Goal: Information Seeking & Learning: Learn about a topic

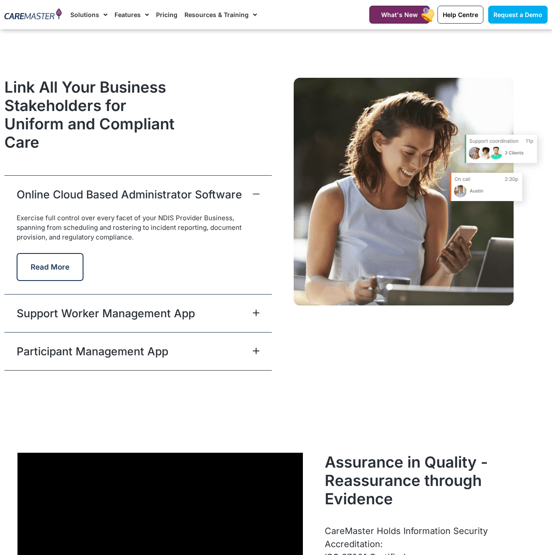
scroll to position [2055, 0]
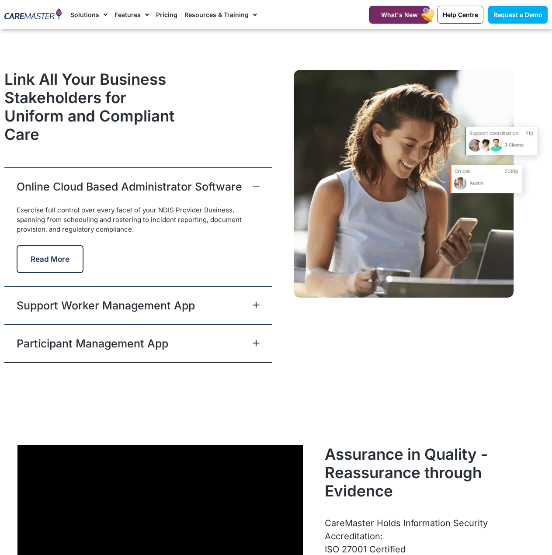
click at [249, 304] on span at bounding box center [254, 306] width 10 height 8
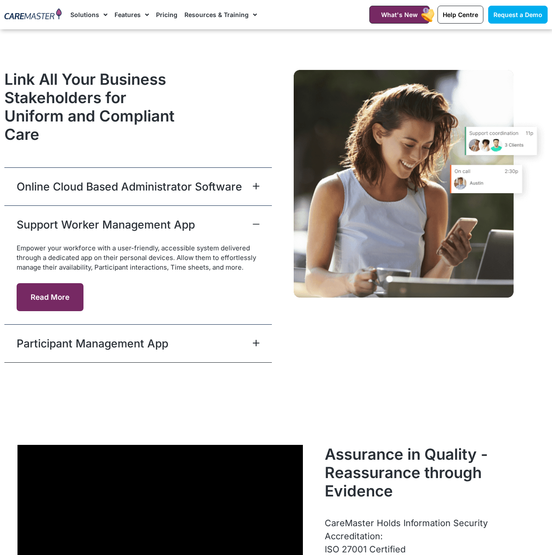
click at [59, 294] on button "Read More" at bounding box center [50, 297] width 67 height 28
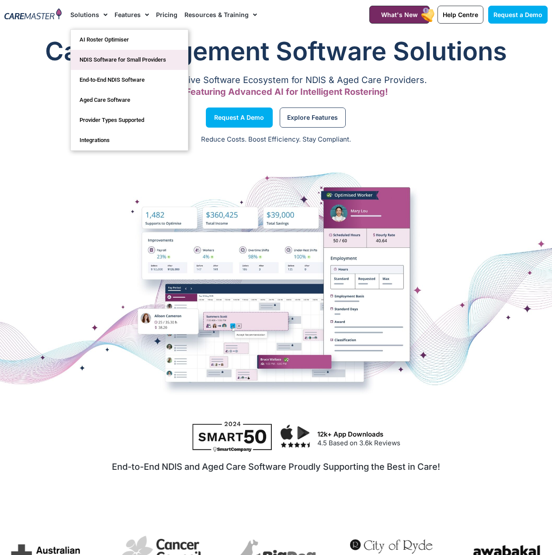
click at [165, 60] on link "NDIS Software for Small Providers" at bounding box center [129, 60] width 117 height 20
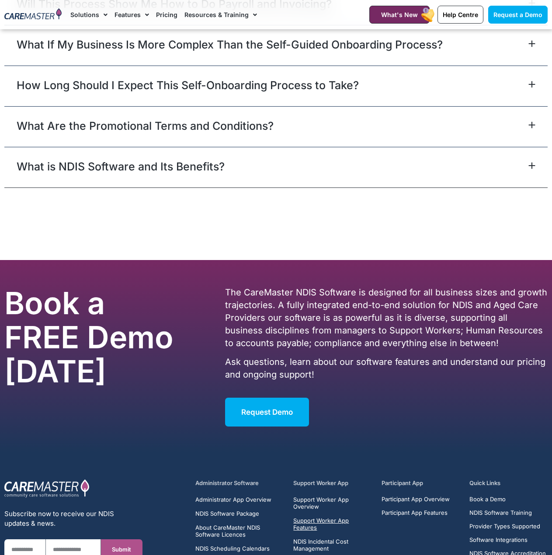
scroll to position [4022, 0]
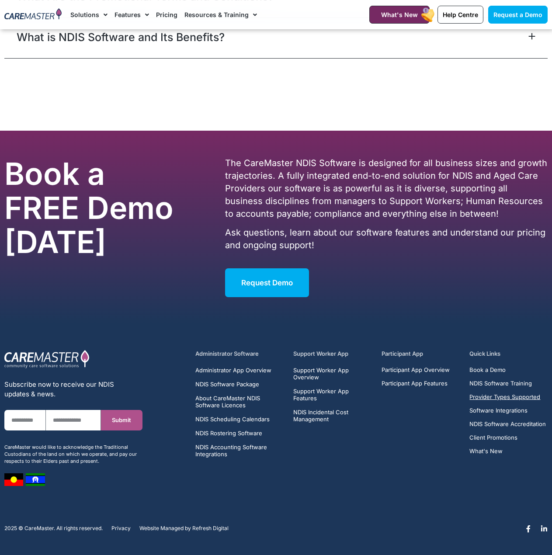
click at [524, 394] on span "Provider Types Supported" at bounding box center [505, 397] width 71 height 7
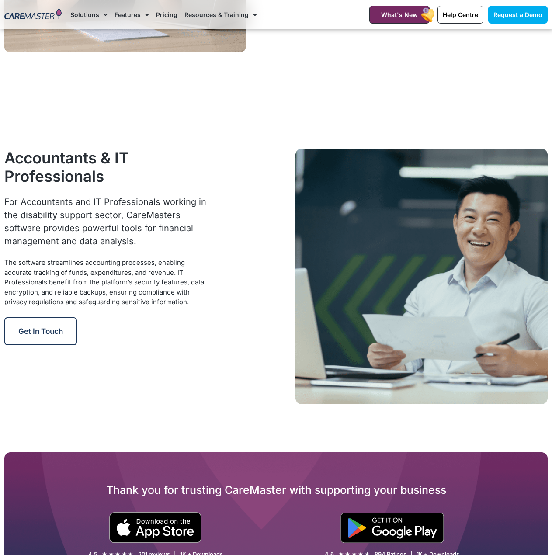
scroll to position [1050, 0]
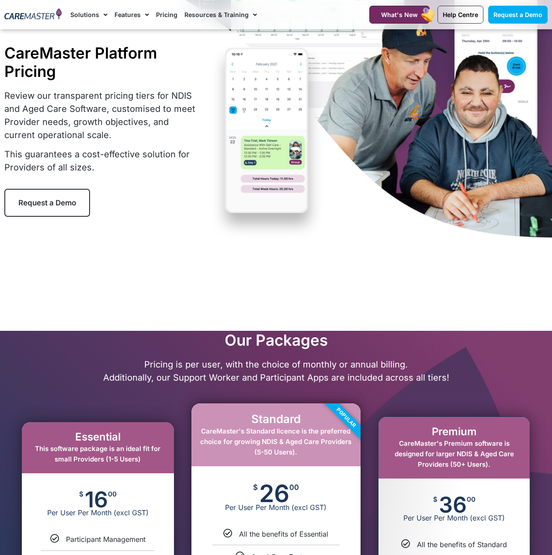
scroll to position [306, 0]
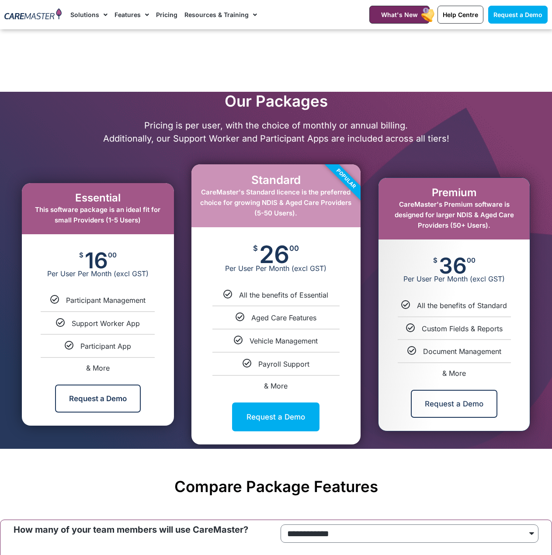
click at [99, 372] on span "& More" at bounding box center [98, 368] width 24 height 9
select select "***"
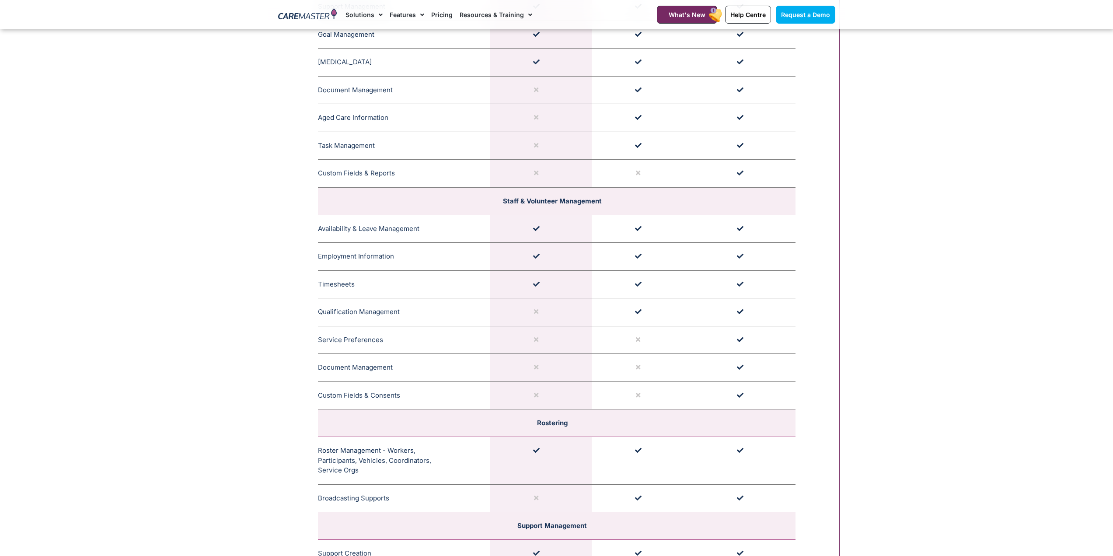
scroll to position [1207, 0]
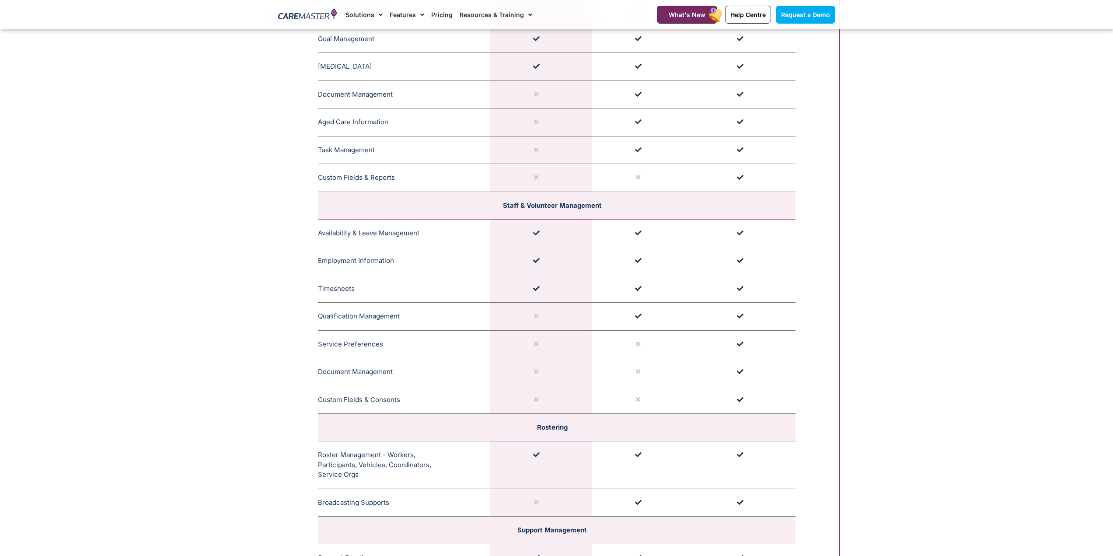
click at [364, 399] on td "Custom Fields & Consents The Custom Field and Reports feature in CareMaster all…" at bounding box center [404, 400] width 172 height 28
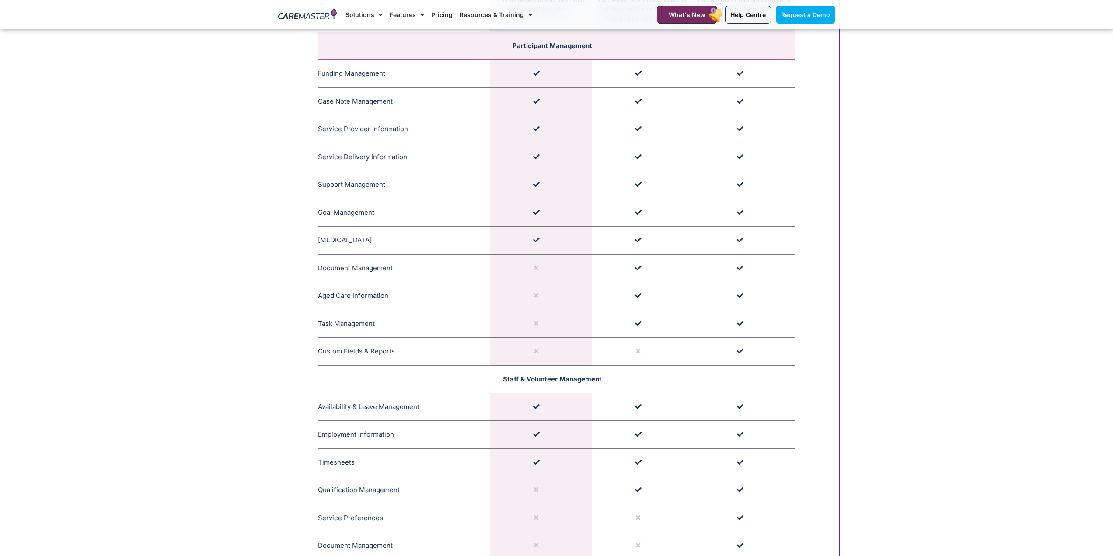
scroll to position [1032, 0]
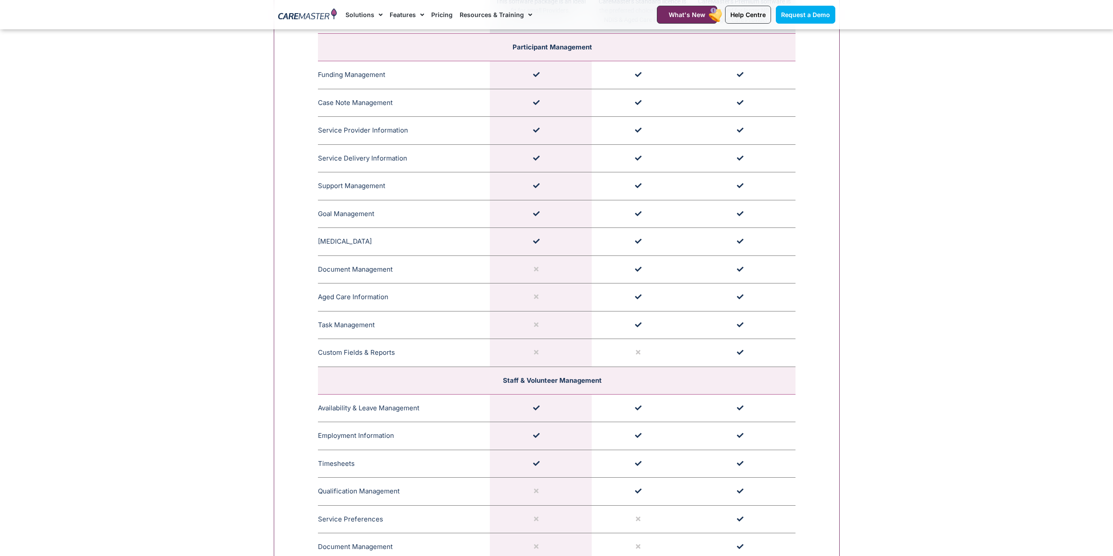
click at [376, 77] on td "Funding Management CareMaster's Funding Management ensures that funding limits …" at bounding box center [404, 75] width 172 height 28
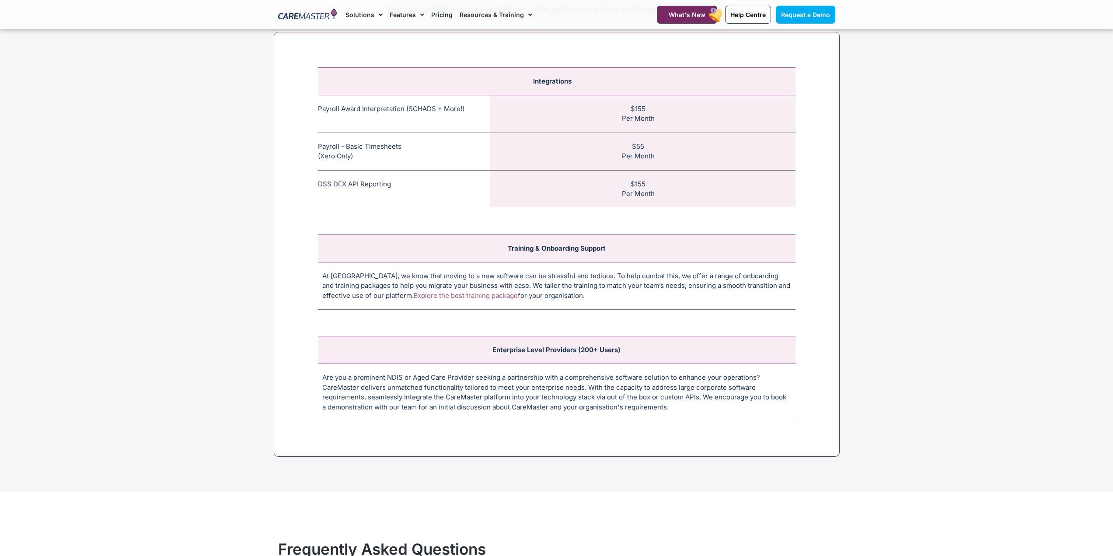
scroll to position [3306, 0]
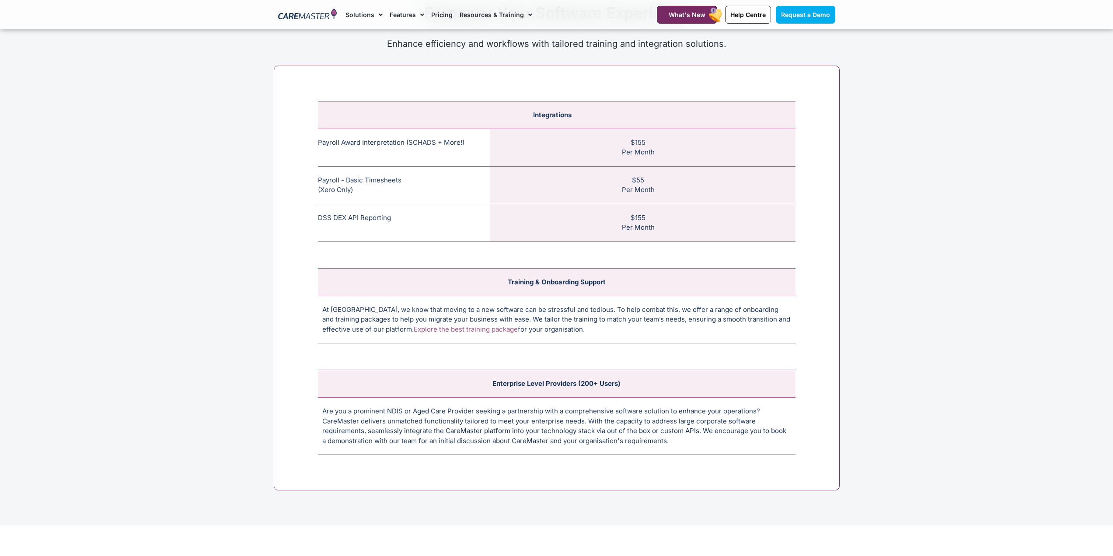
drag, startPoint x: 378, startPoint y: 183, endPoint x: 669, endPoint y: 191, distance: 291.4
click at [552, 191] on tr "Payroll - Basic Timesheets (Xero Only) The basic payroll feature allows timeshe…" at bounding box center [557, 185] width 478 height 38
click at [552, 191] on td "$55 Per Month" at bounding box center [643, 185] width 306 height 38
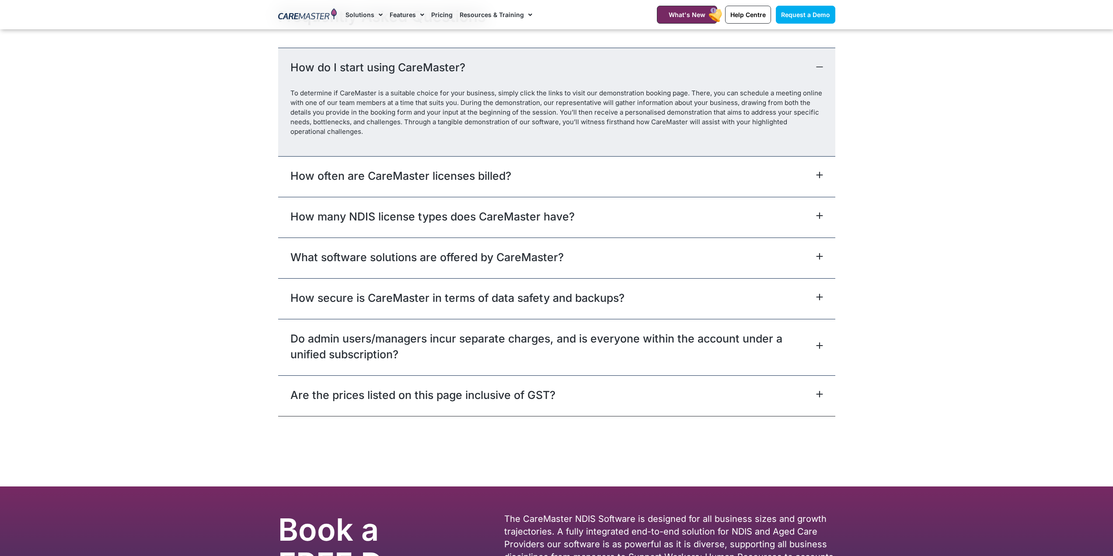
scroll to position [3875, 0]
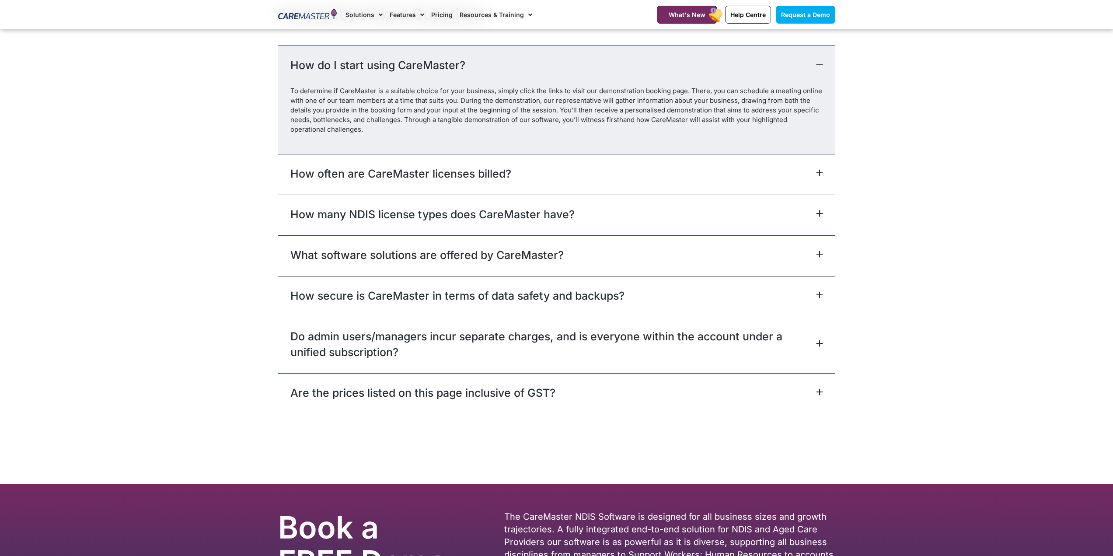
click at [432, 173] on link "How often are CareMaster licenses billed?" at bounding box center [400, 174] width 221 height 16
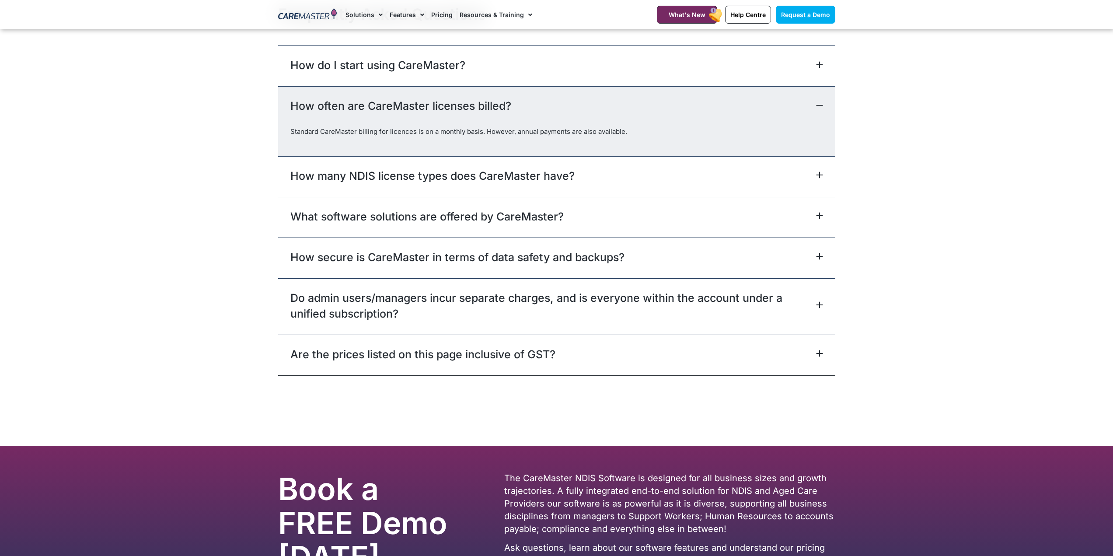
click at [418, 219] on link "What software solutions are offered by CareMaster?" at bounding box center [426, 217] width 273 height 16
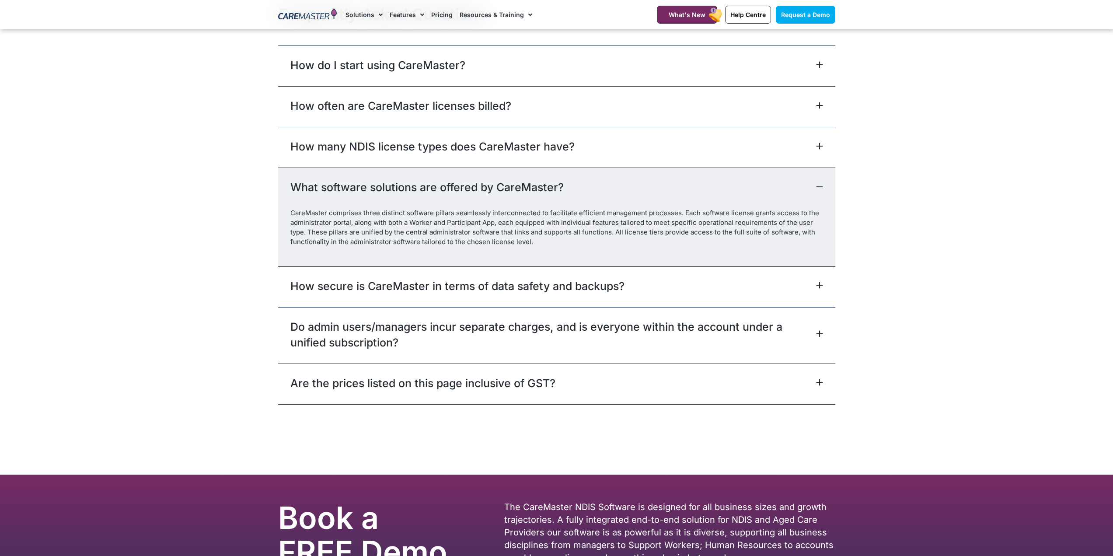
click at [389, 389] on link "Are the prices listed on this page inclusive of GST?" at bounding box center [422, 383] width 265 height 16
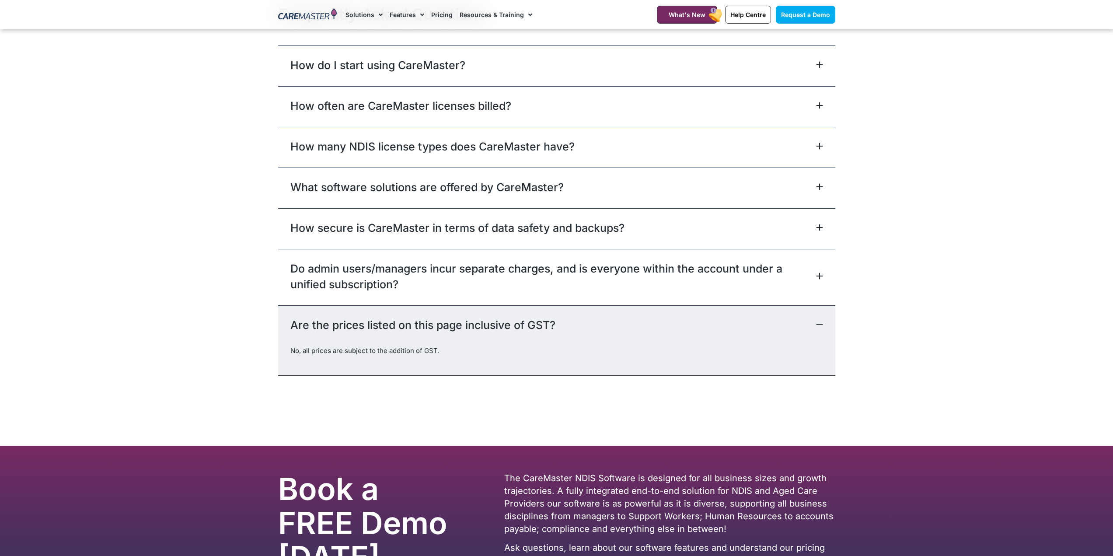
click at [414, 286] on link "Do admin users/managers incur separate charges, and is everyone within the acco…" at bounding box center [551, 276] width 523 height 31
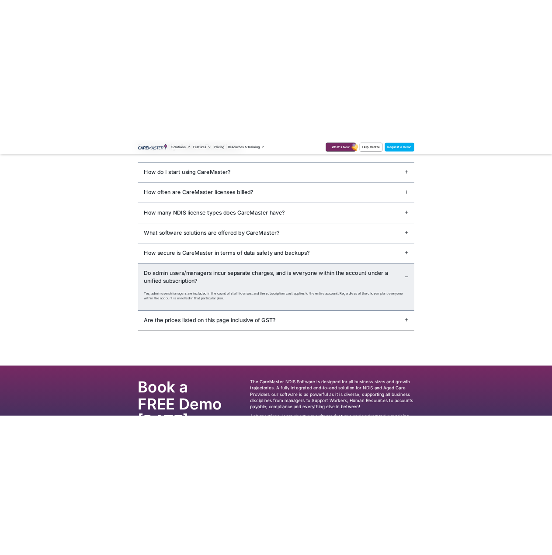
scroll to position [3646, 0]
